Goal: Find specific page/section: Find specific page/section

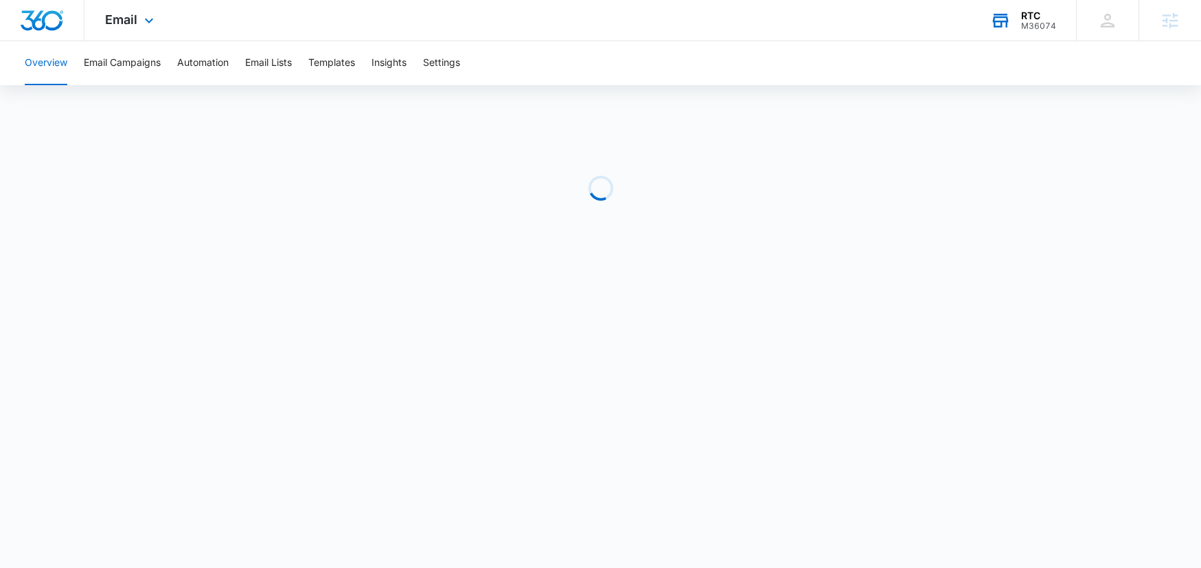
click at [1035, 21] on div "M36074" at bounding box center [1038, 26] width 35 height 10
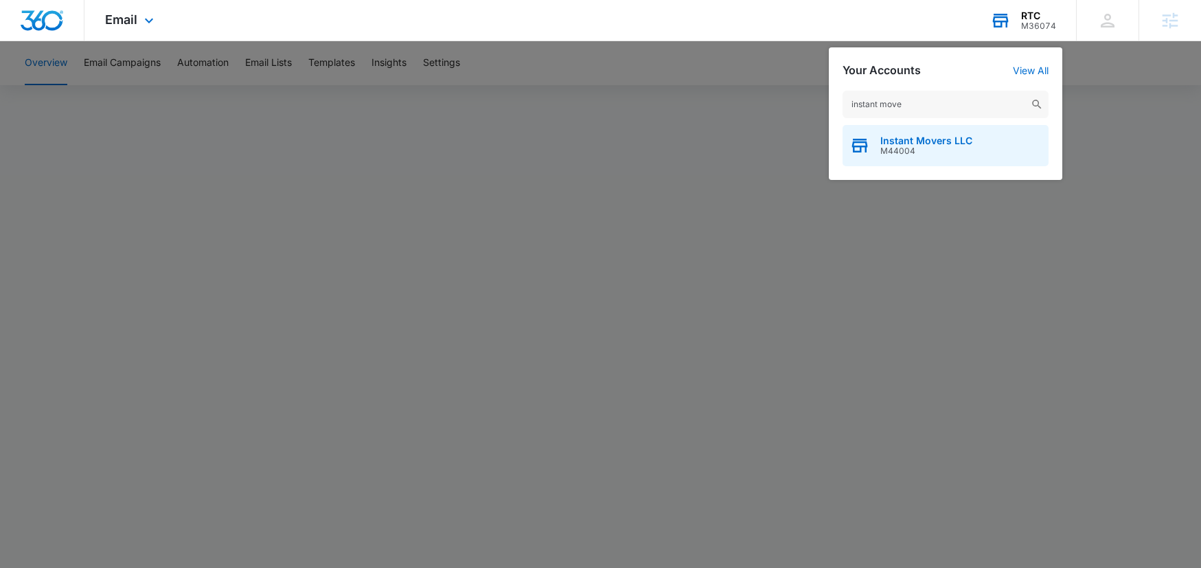
type input "instant move"
click at [958, 144] on span "Instant Movers LLC" at bounding box center [926, 140] width 92 height 11
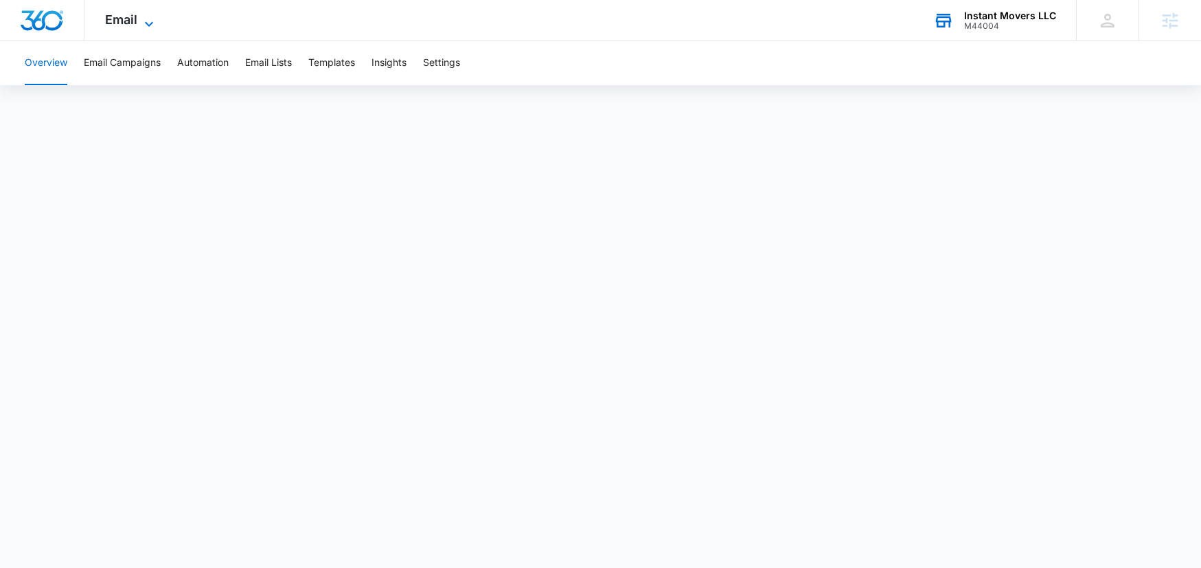
click at [134, 15] on span "Email" at bounding box center [121, 19] width 32 height 14
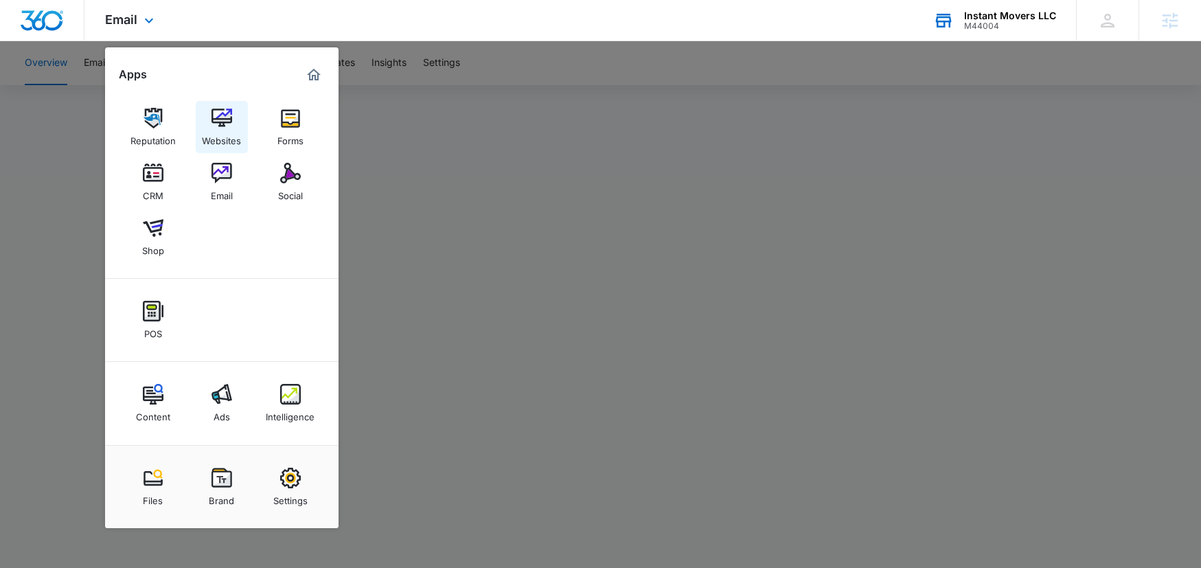
click at [224, 119] on img at bounding box center [221, 118] width 21 height 21
